Goal: Task Accomplishment & Management: Use online tool/utility

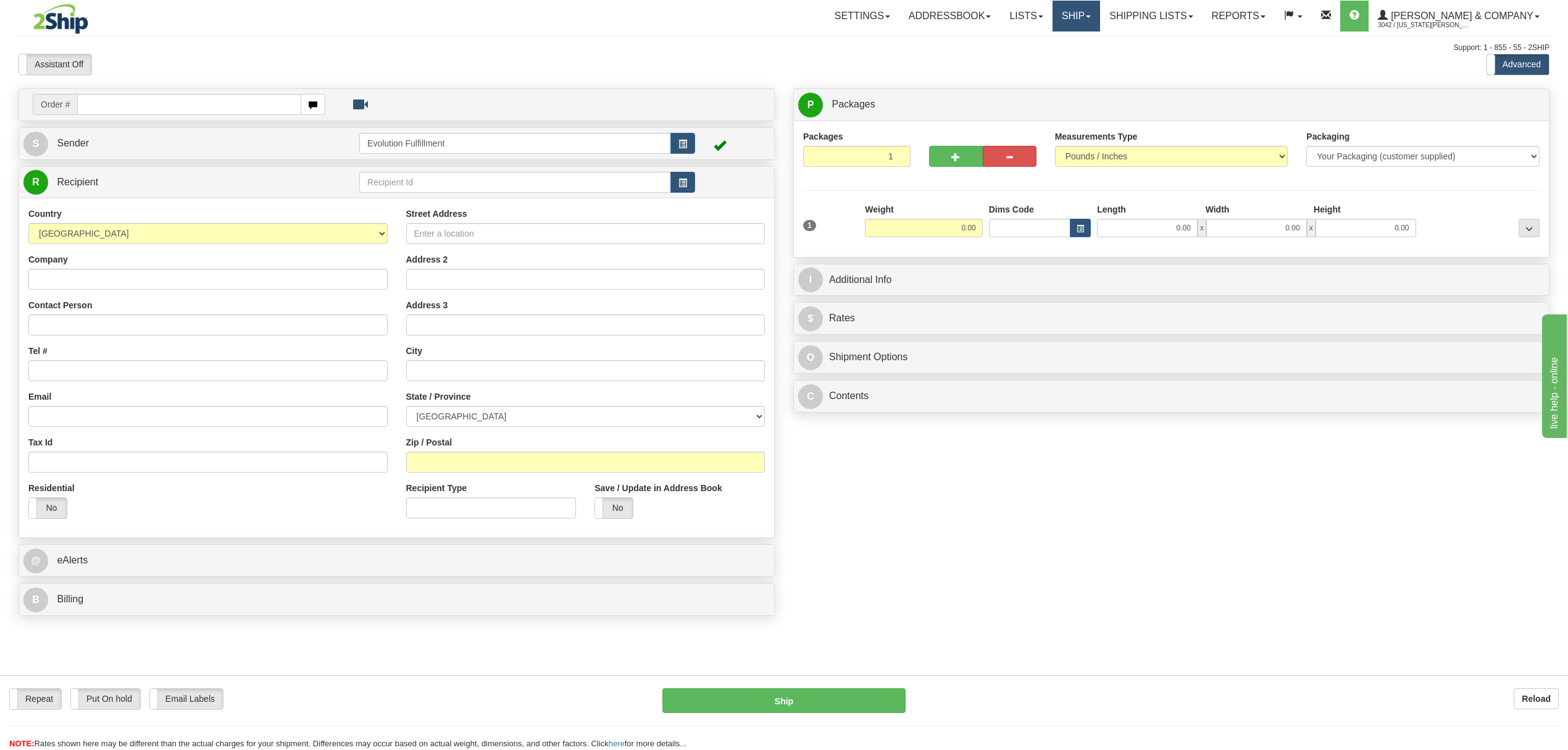
click at [1100, 21] on link "Ship" at bounding box center [1076, 16] width 47 height 31
click at [1088, 55] on span "OnHold / Order Queue" at bounding box center [1043, 59] width 87 height 10
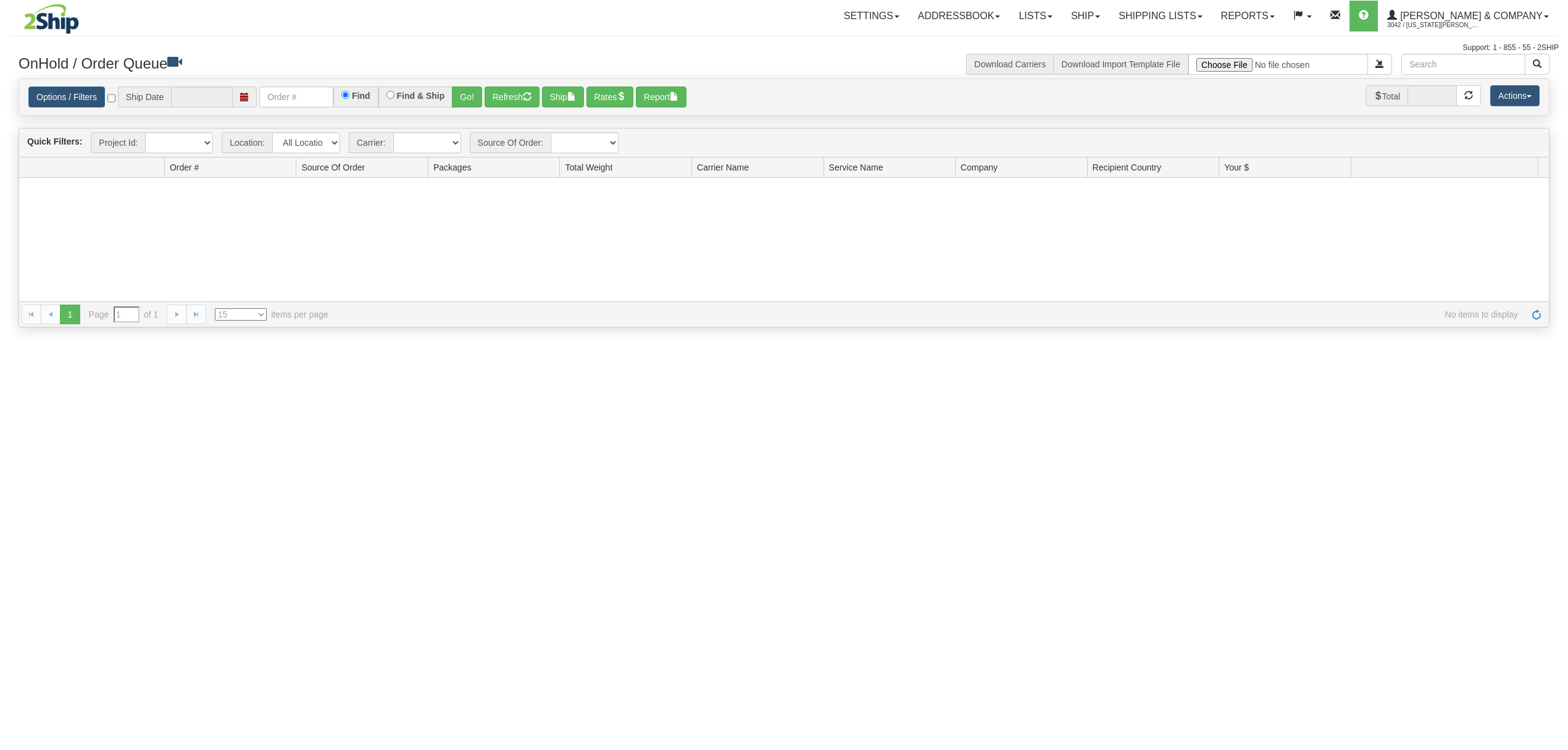
type input "[DATE]"
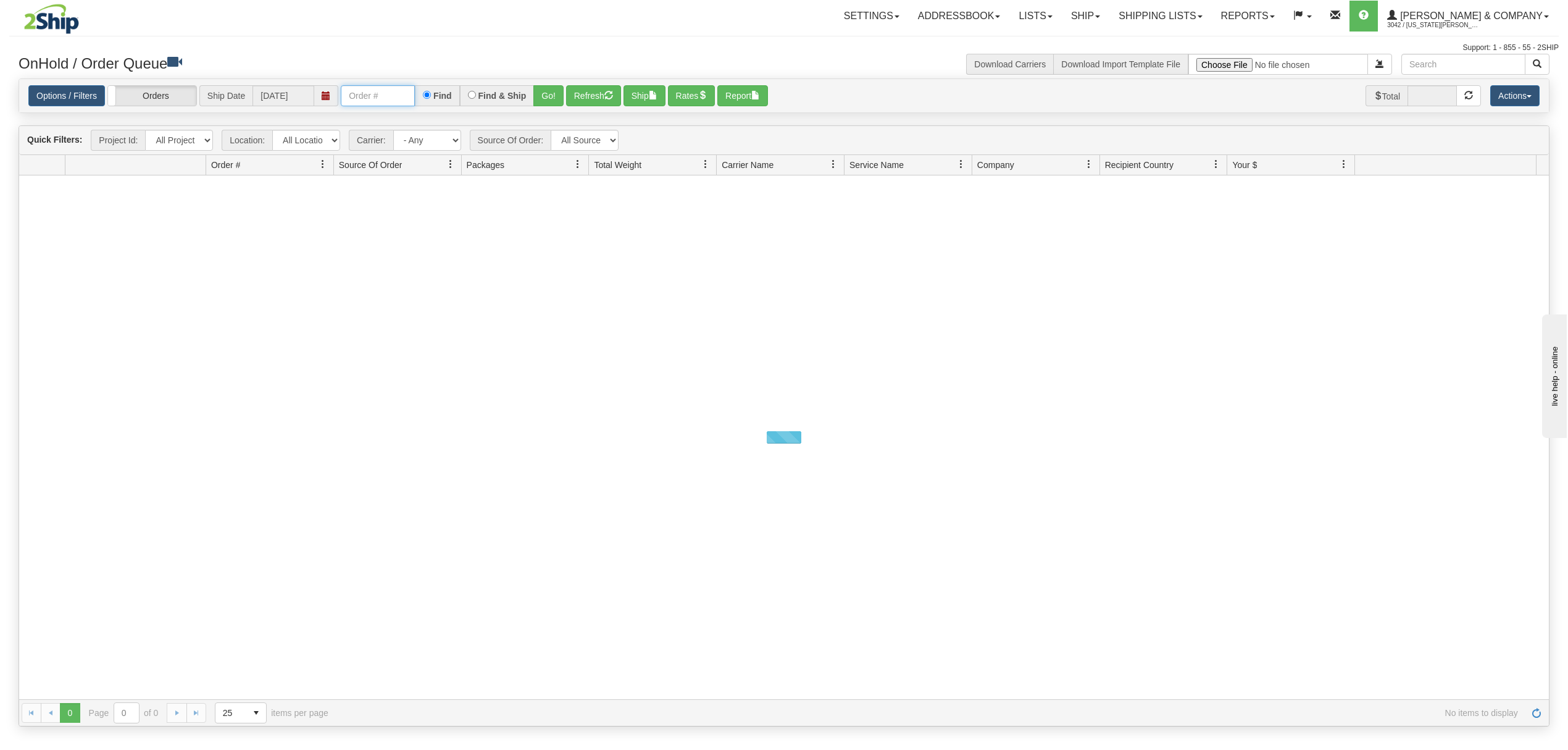
click at [358, 94] on input "text" at bounding box center [377, 95] width 74 height 21
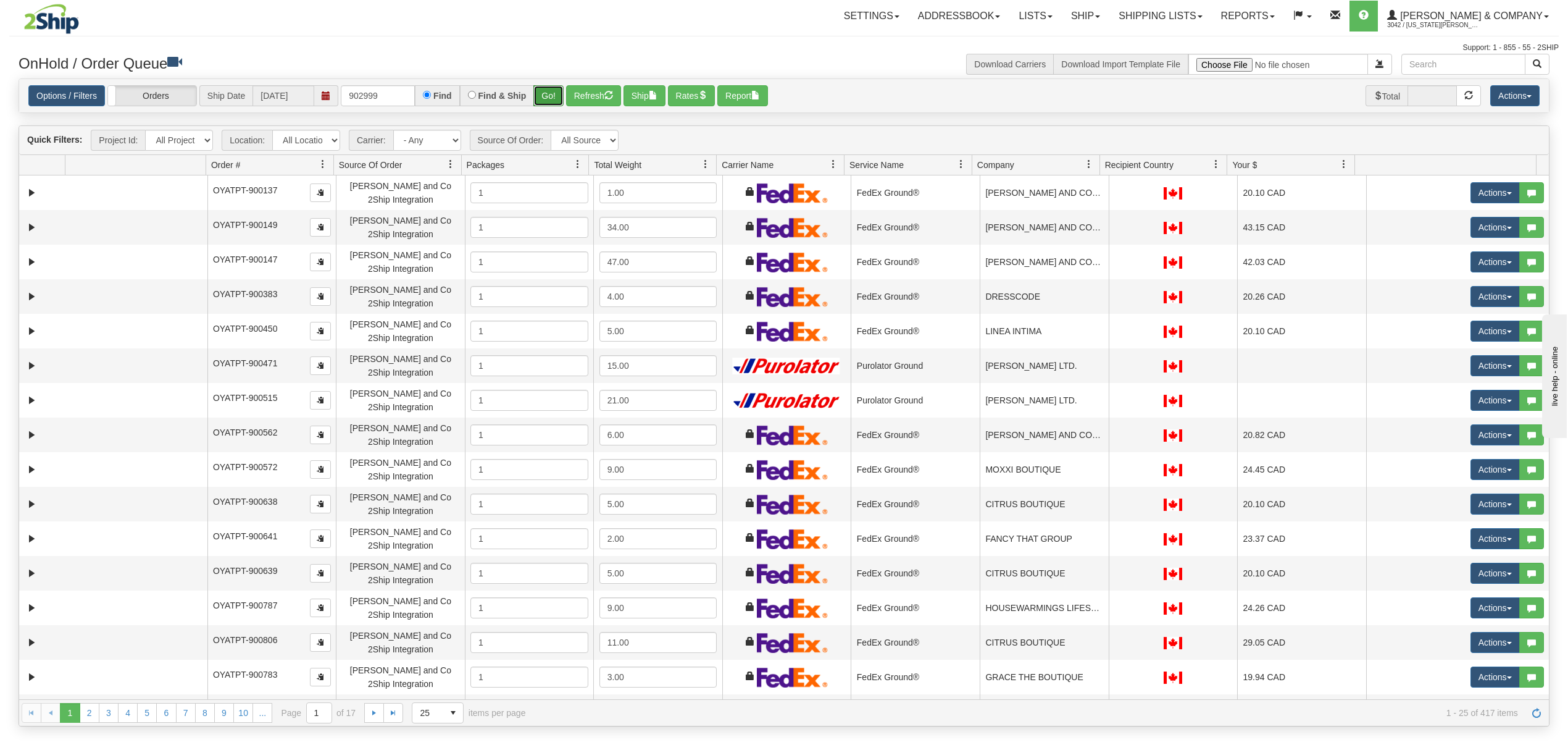
click at [546, 88] on button "Go!" at bounding box center [548, 95] width 30 height 21
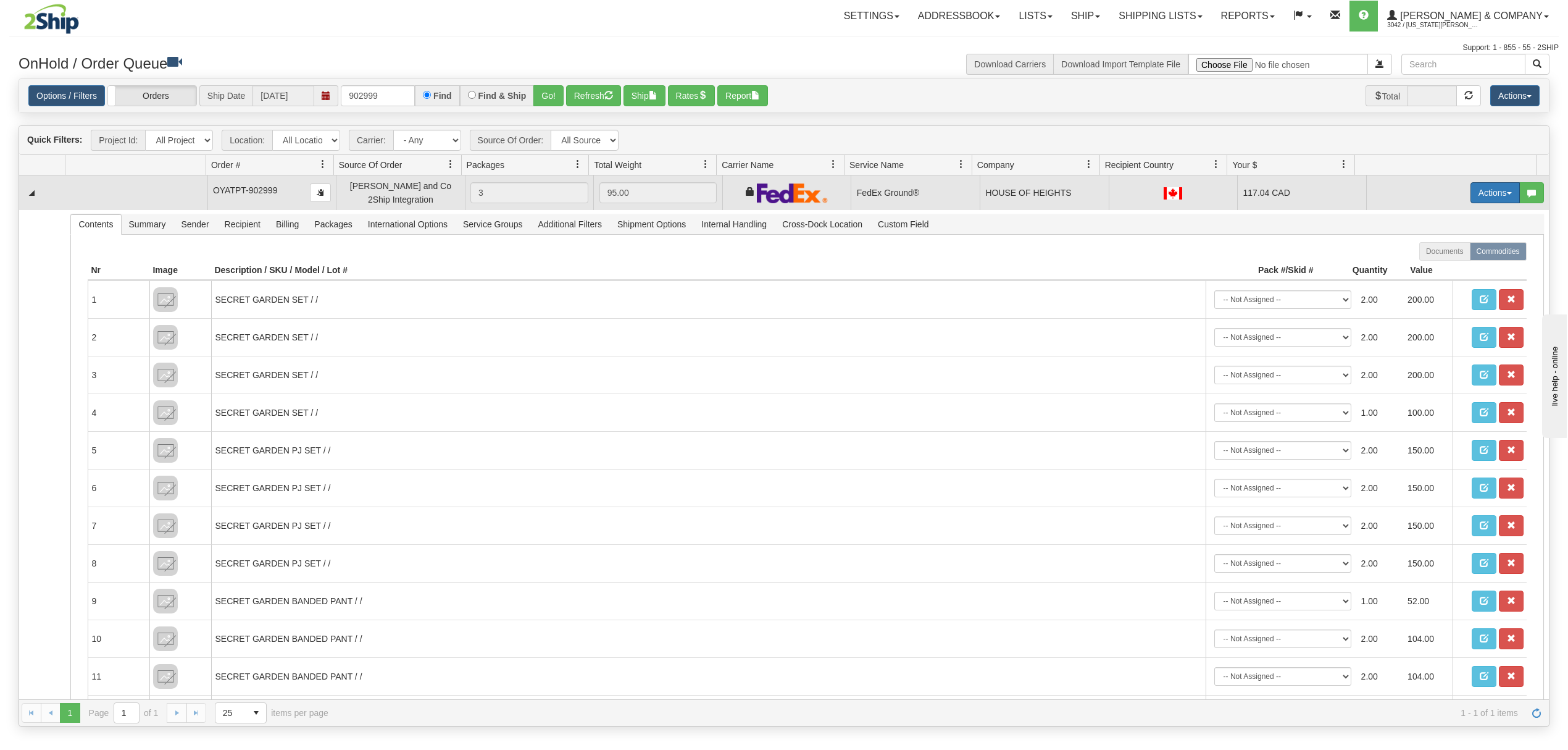
click at [1472, 199] on button "Actions" at bounding box center [1495, 192] width 49 height 21
click at [1433, 264] on span "Ship" at bounding box center [1445, 264] width 26 height 10
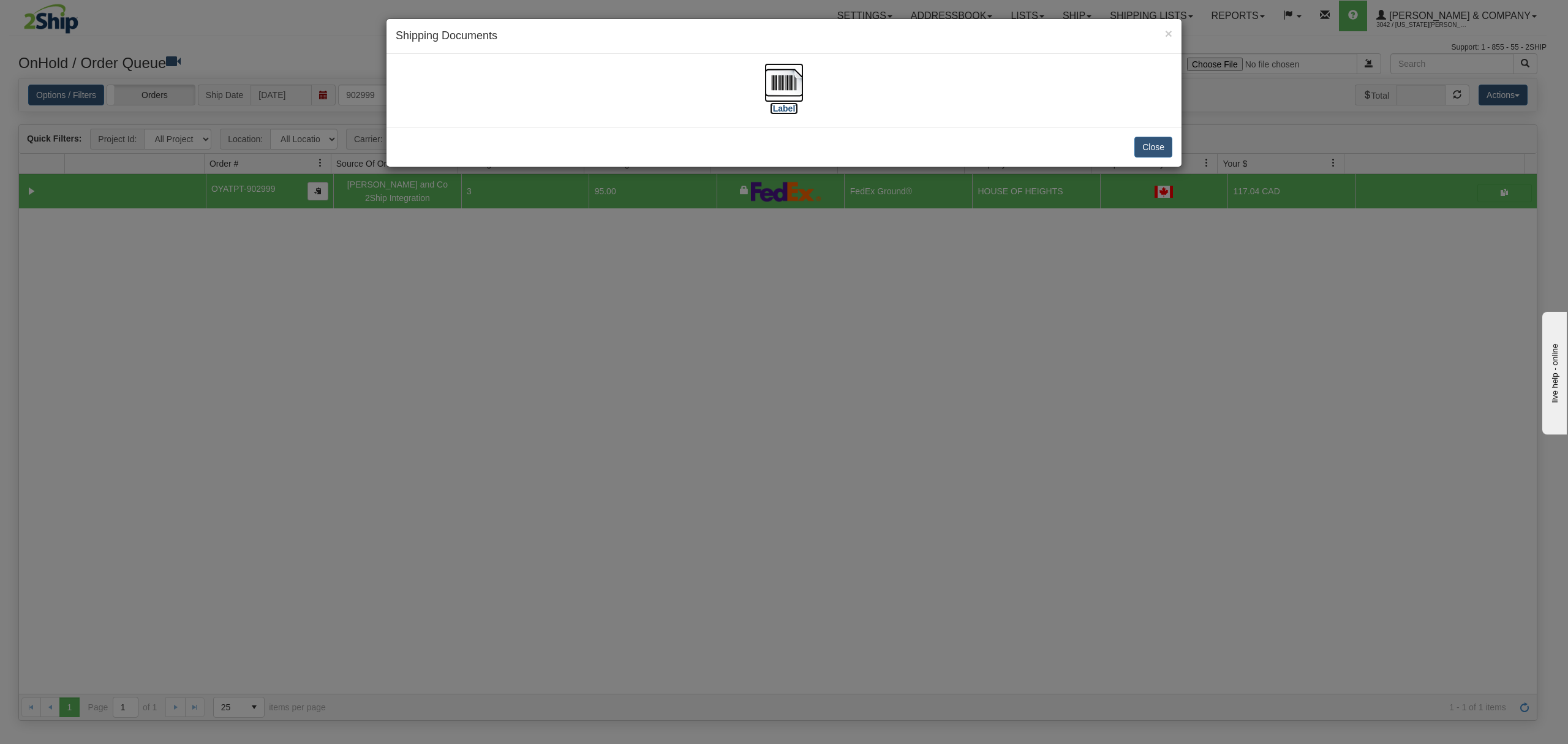
click at [768, 91] on img at bounding box center [784, 83] width 39 height 39
click at [1137, 146] on button "Close" at bounding box center [1154, 146] width 38 height 20
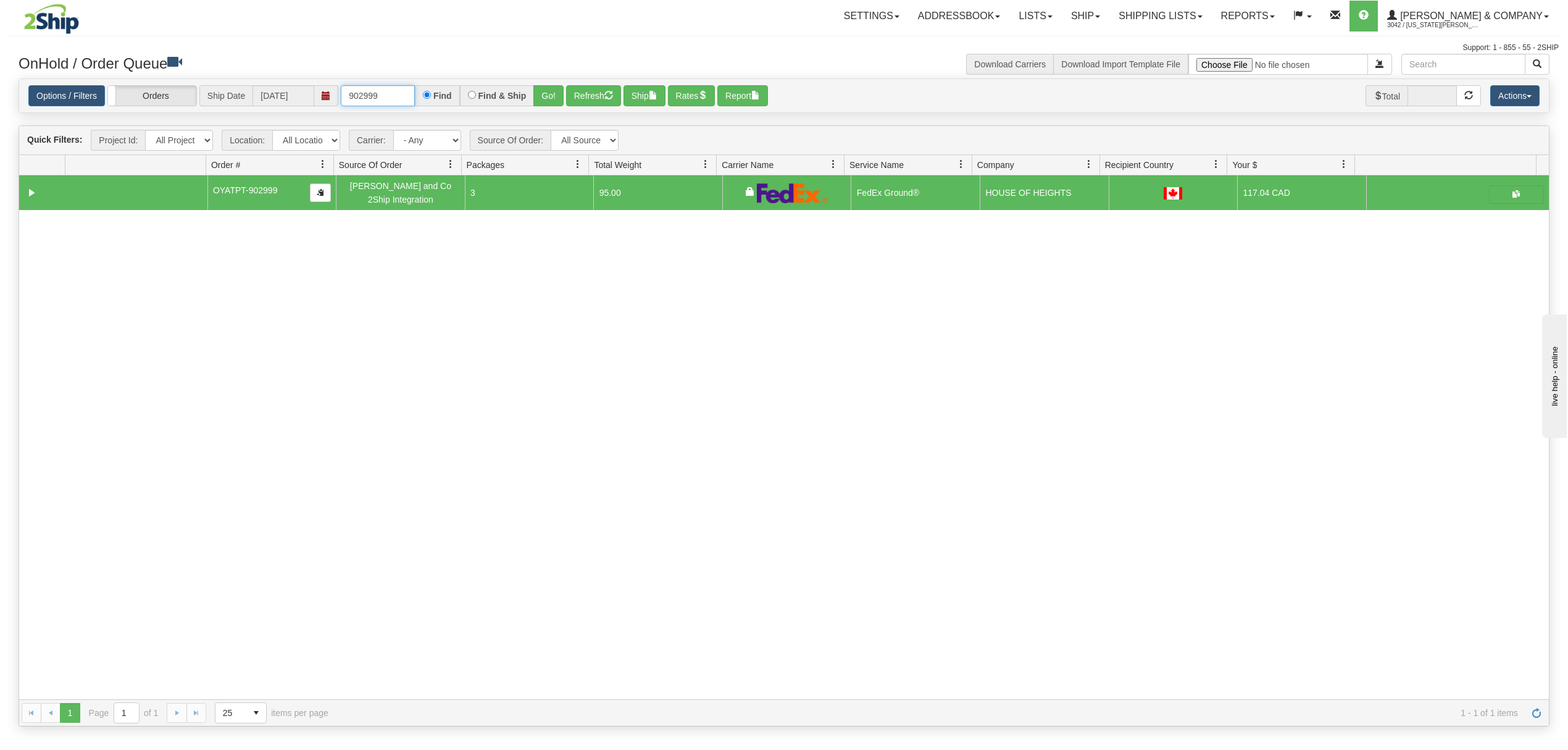
drag, startPoint x: 406, startPoint y: 102, endPoint x: 299, endPoint y: 105, distance: 107.0
click at [299, 105] on div "Options / Filters Group Shipments Orders Ship Date [DATE] 902999 Find Find & Sh…" at bounding box center [784, 96] width 1512 height 21
type input "OGF318295516"
click at [549, 95] on button "Go!" at bounding box center [548, 95] width 30 height 21
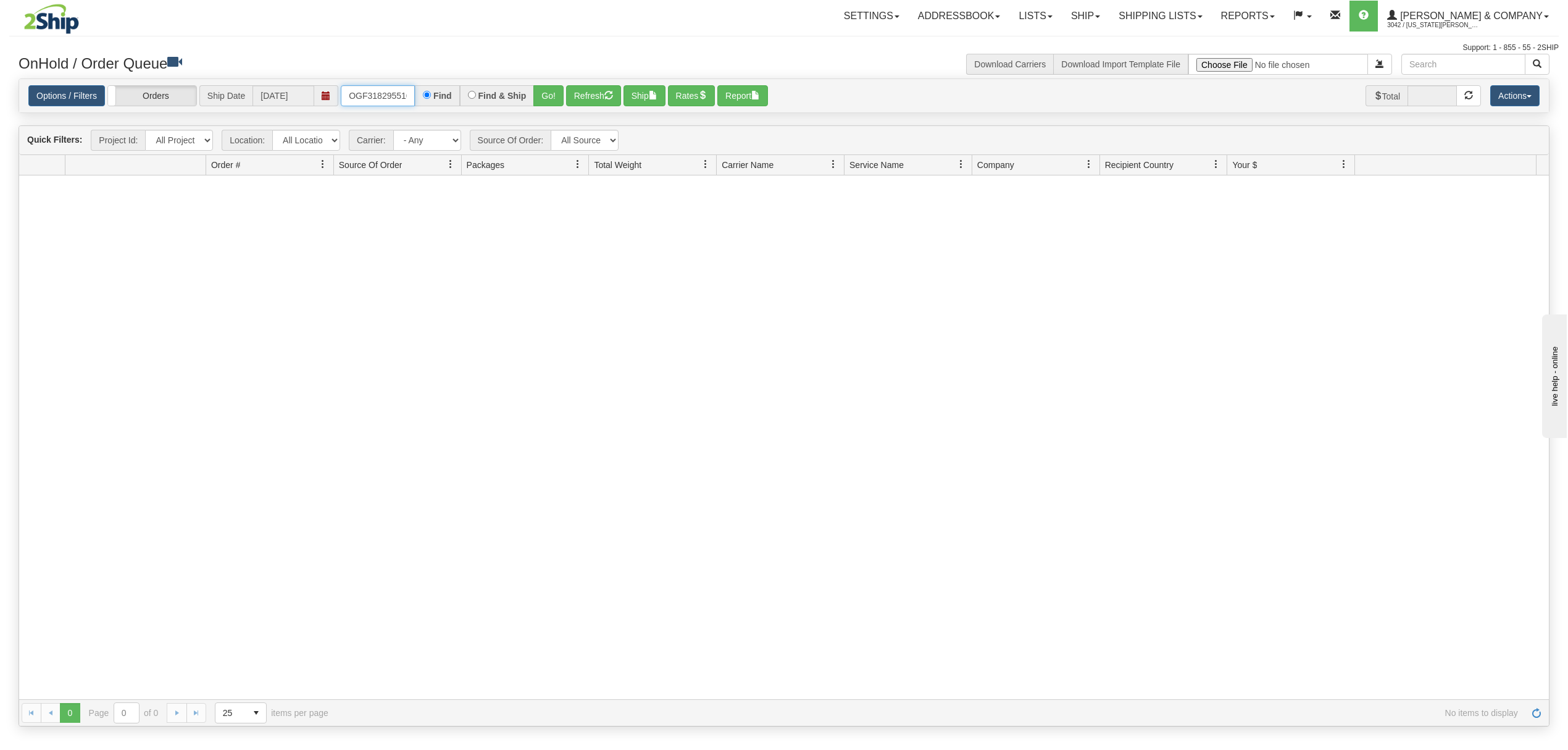
scroll to position [0, 4]
drag, startPoint x: 346, startPoint y: 100, endPoint x: 476, endPoint y: 98, distance: 130.0
click at [470, 99] on div "OGF318295516 Find Find & Ship Go!" at bounding box center [452, 95] width 223 height 21
type input "295516"
